Goal: Find specific page/section: Find specific page/section

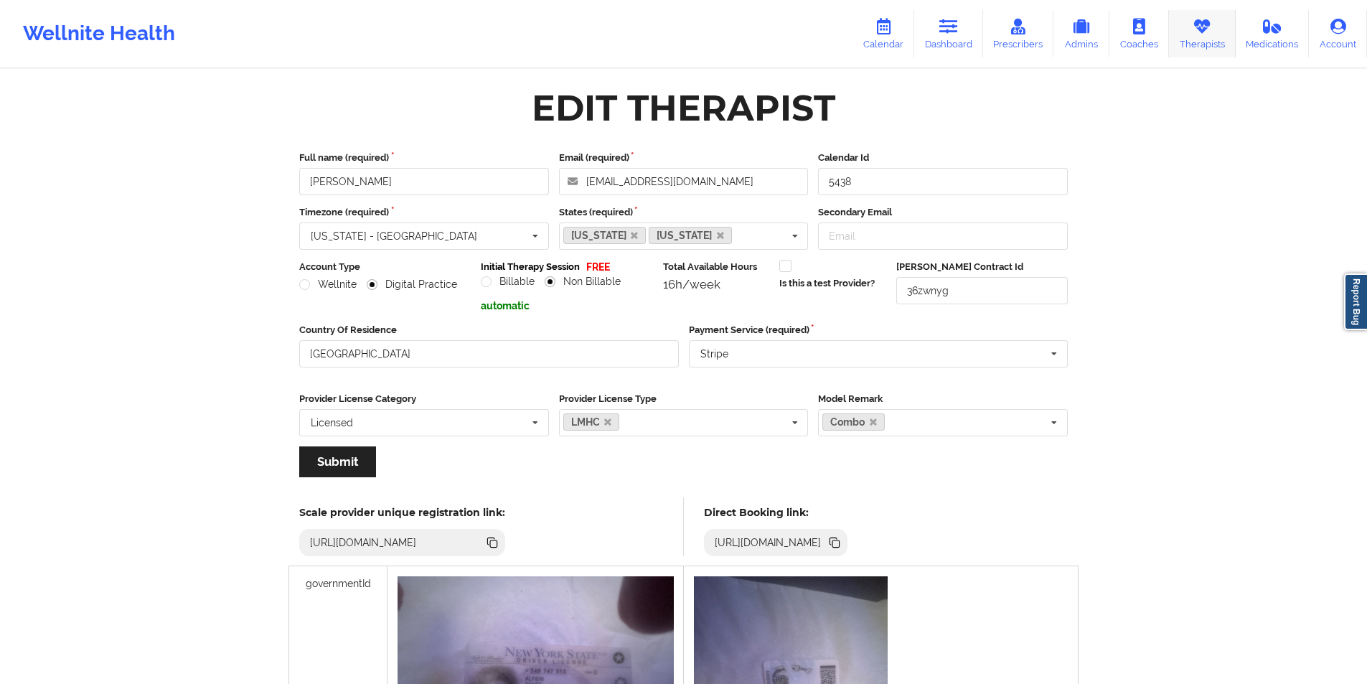
click at [1198, 39] on link "Therapists" at bounding box center [1202, 33] width 67 height 47
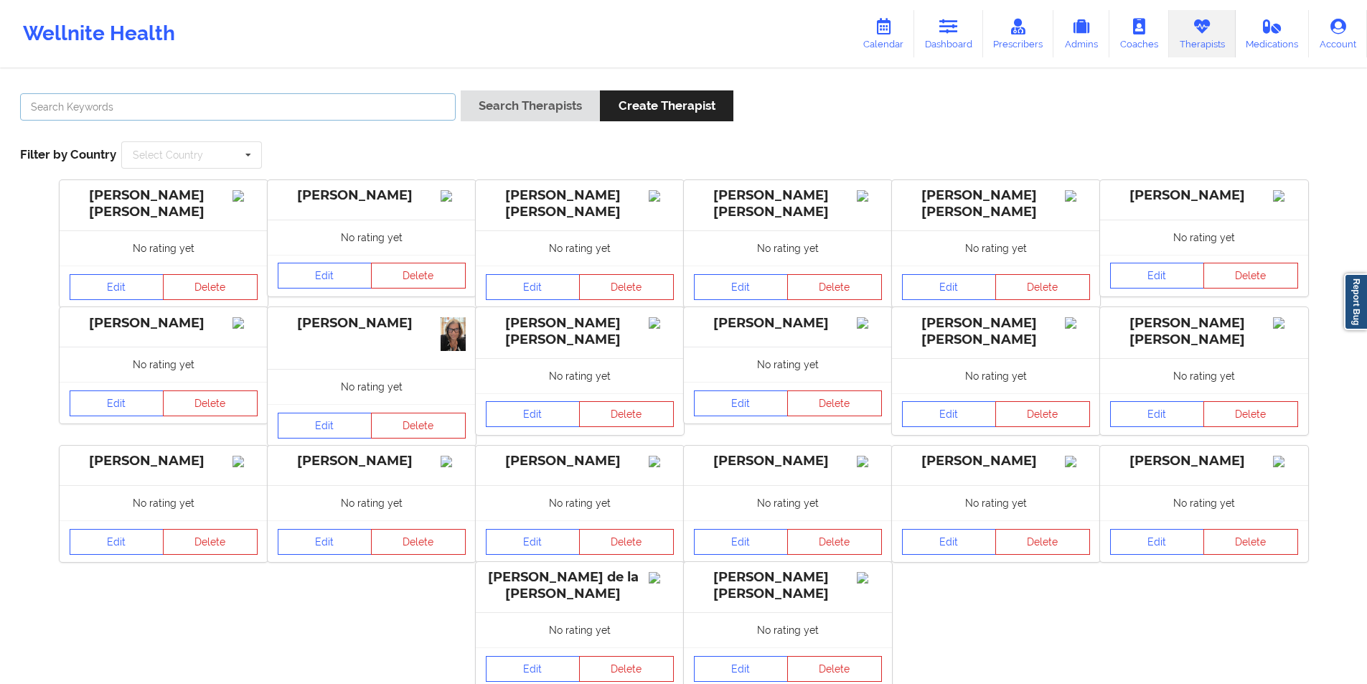
click at [320, 99] on input "text" at bounding box center [238, 106] width 436 height 27
paste input "[PERSON_NAME]"
click at [559, 103] on button "Search Therapists" at bounding box center [530, 105] width 139 height 31
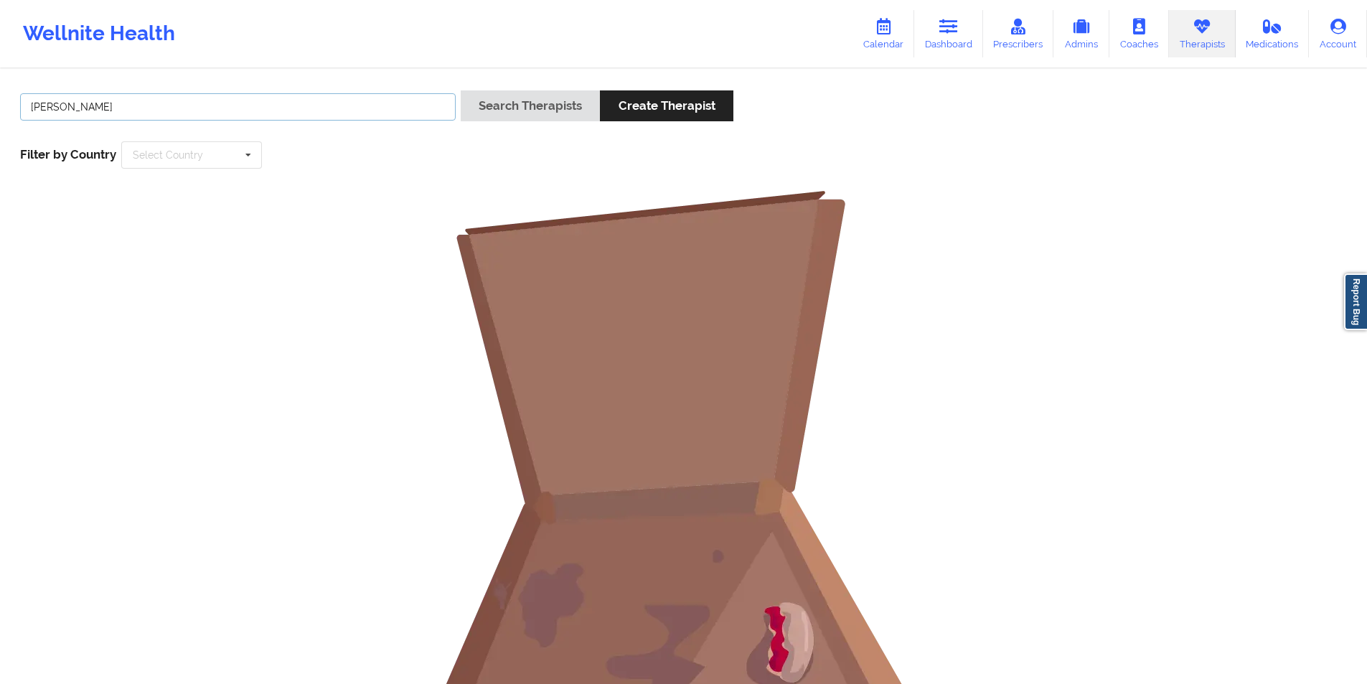
click at [71, 108] on input "[PERSON_NAME]" at bounding box center [238, 106] width 436 height 27
click at [561, 106] on button "Search Therapists" at bounding box center [530, 105] width 139 height 31
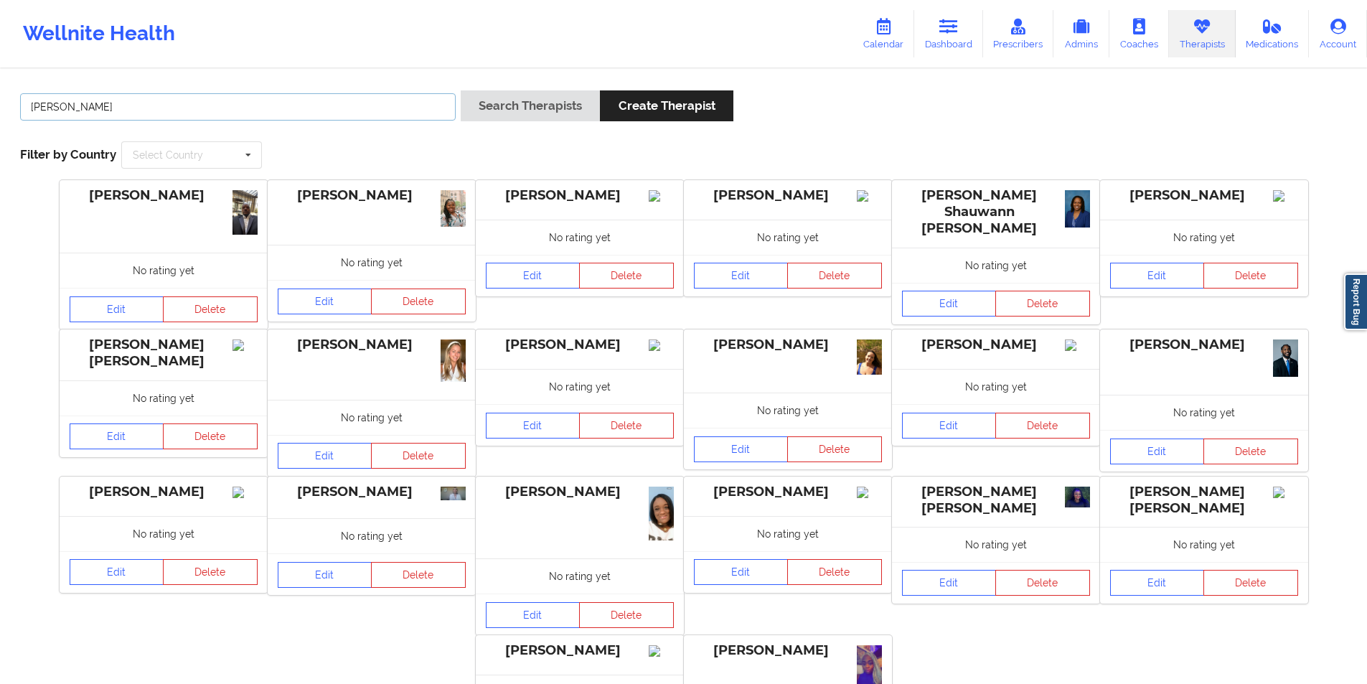
click at [308, 105] on input "[PERSON_NAME]" at bounding box center [238, 106] width 436 height 27
paste input "[EMAIL_ADDRESS][DOMAIN_NAME]"
type input "[EMAIL_ADDRESS][DOMAIN_NAME]"
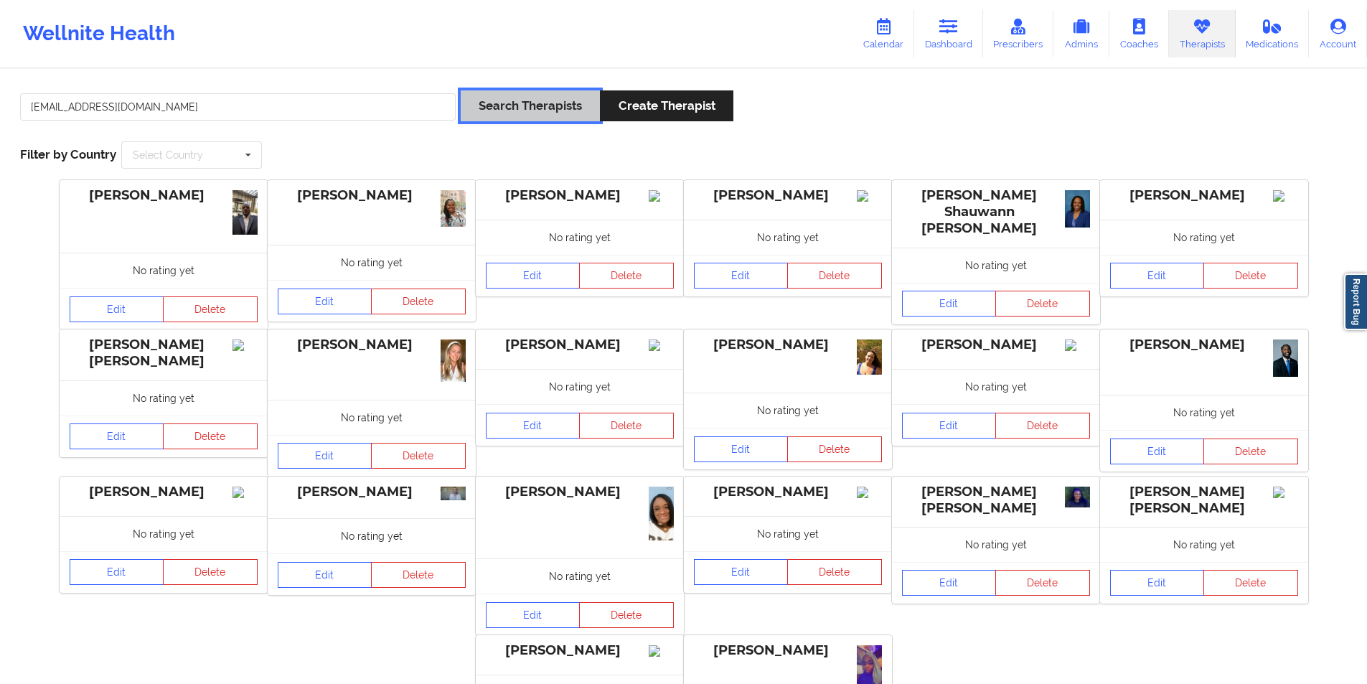
click at [541, 111] on button "Search Therapists" at bounding box center [530, 105] width 139 height 31
